Goal: Complete application form

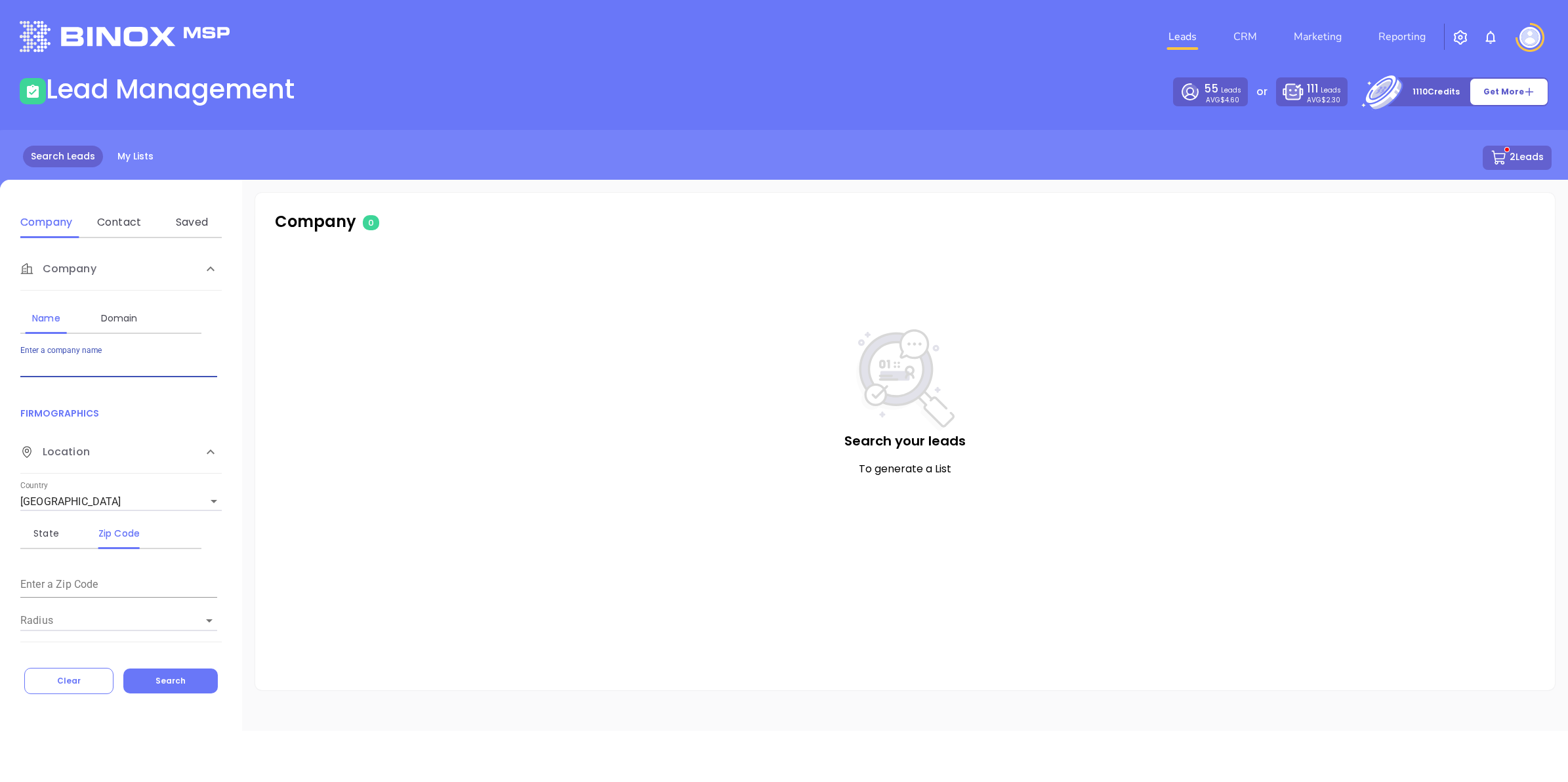
drag, startPoint x: 103, startPoint y: 365, endPoint x: 0, endPoint y: 365, distance: 103.0
click at [0, 366] on html "Leads CRM Marketing Reporting Financial Leads Leads Lead Management 55 Leads AV…" at bounding box center [784, 391] width 1568 height 782
click at [87, 365] on input "sacriot e" at bounding box center [119, 367] width 197 height 21
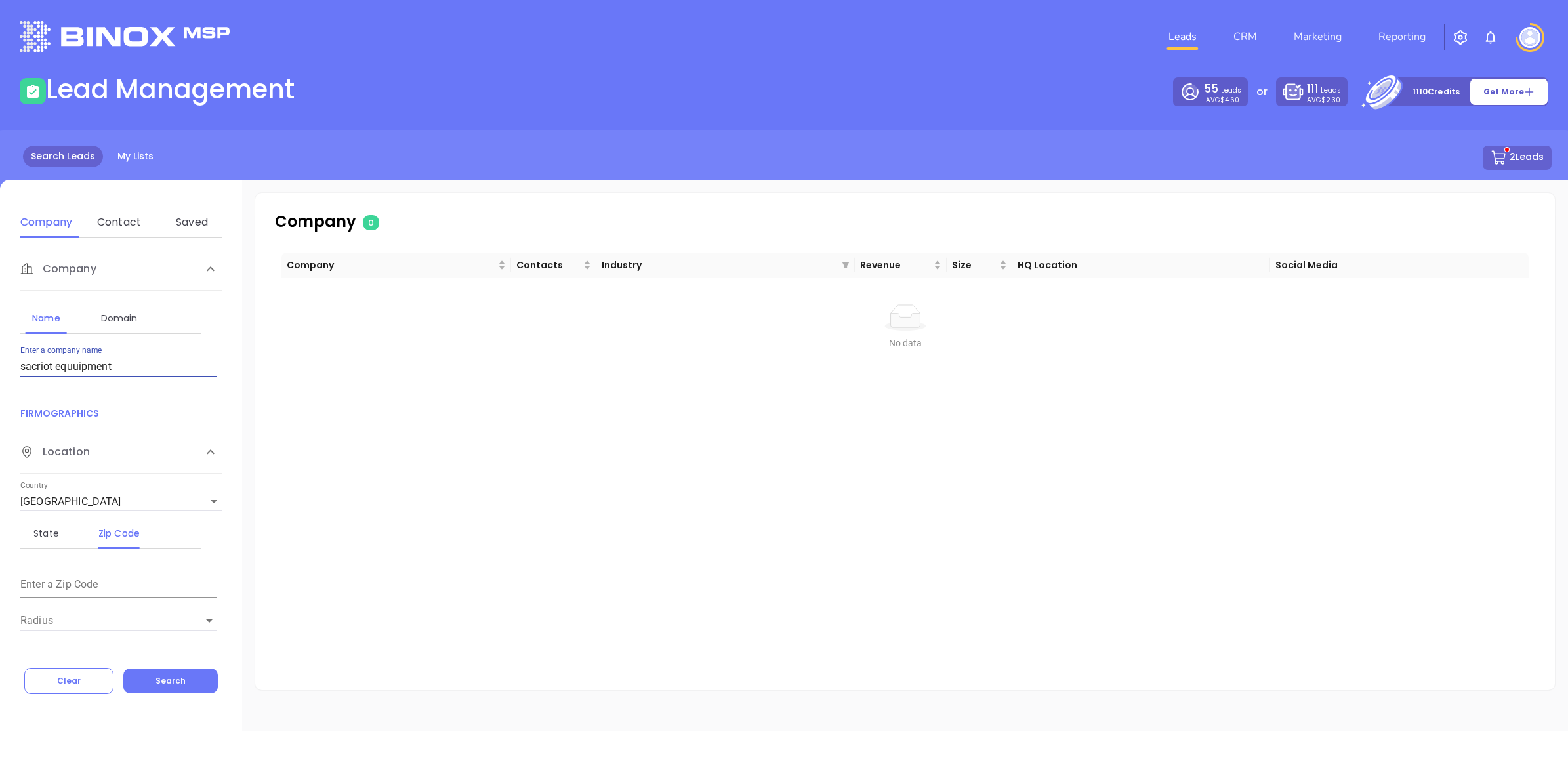
drag, startPoint x: 125, startPoint y: 363, endPoint x: 51, endPoint y: 369, distance: 74.2
click at [51, 369] on input "sacriot equuipment" at bounding box center [119, 367] width 197 height 21
type input "sacriot"
click at [0, 366] on html "Leads CRM Marketing Reporting Financial Leads Leads Lead Management 55 Leads AV…" at bounding box center [784, 391] width 1568 height 782
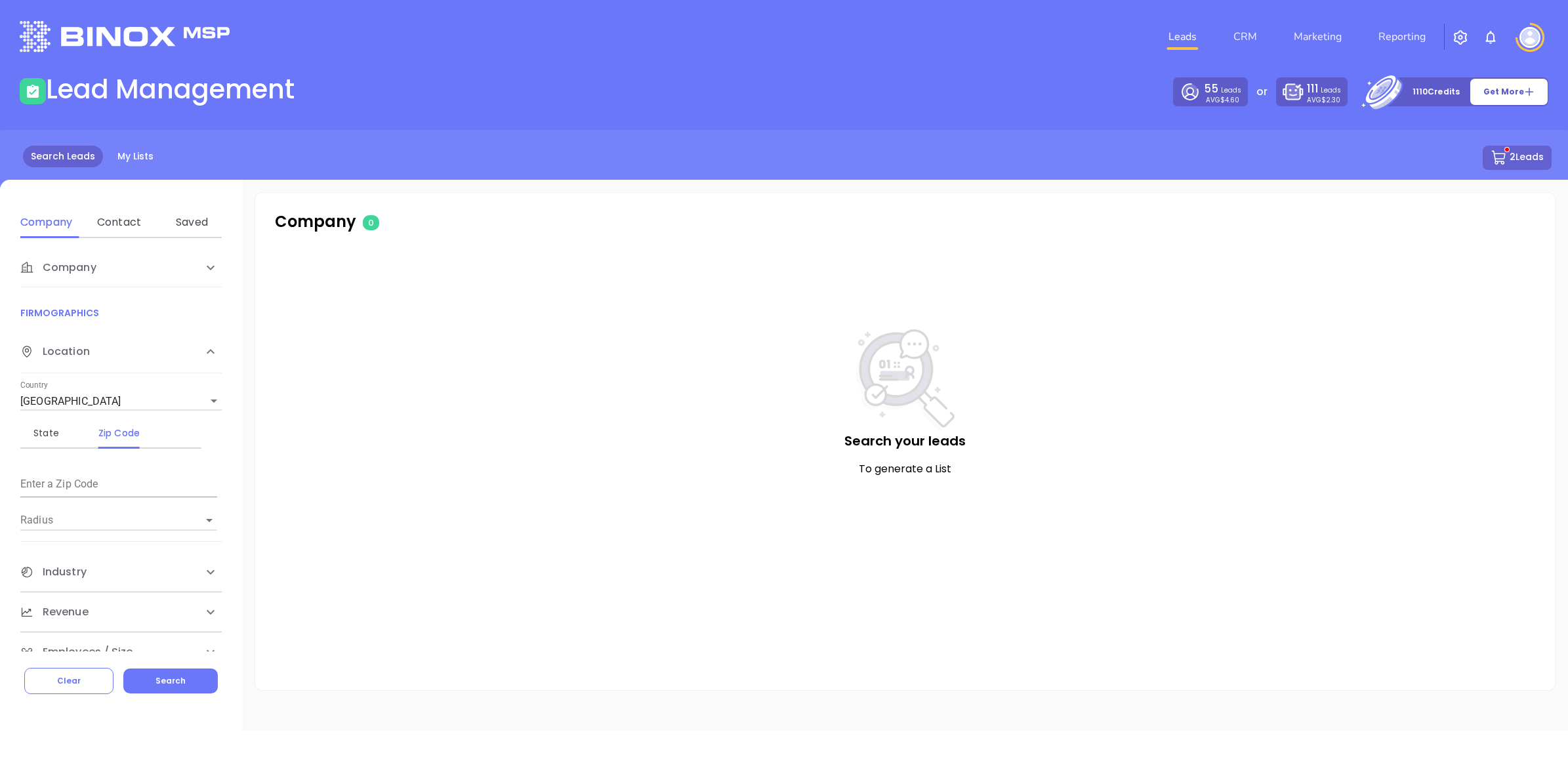
click at [43, 271] on span "Company" at bounding box center [58, 268] width 76 height 16
click at [45, 369] on input "Enter a company name" at bounding box center [119, 367] width 197 height 21
type input "[PERSON_NAME]"
